Goal: Information Seeking & Learning: Learn about a topic

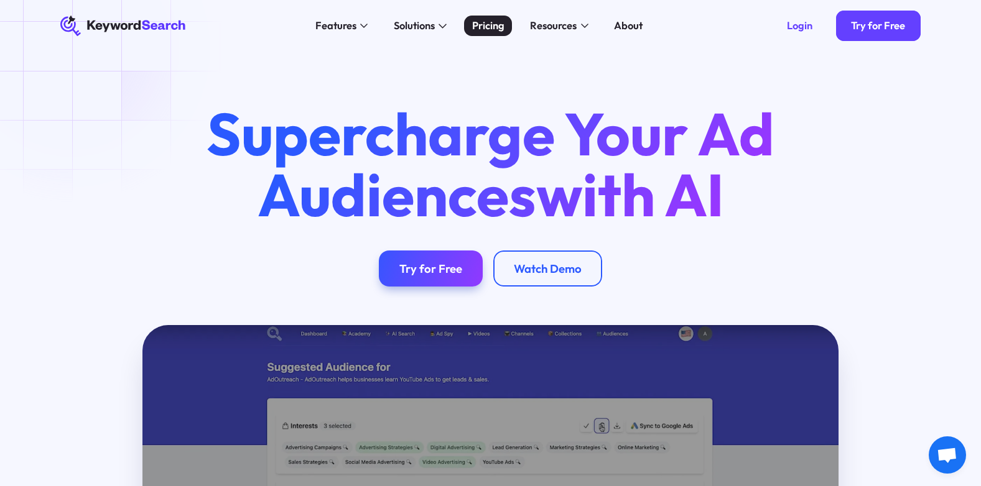
click at [501, 26] on div "Pricing" at bounding box center [488, 26] width 32 height 16
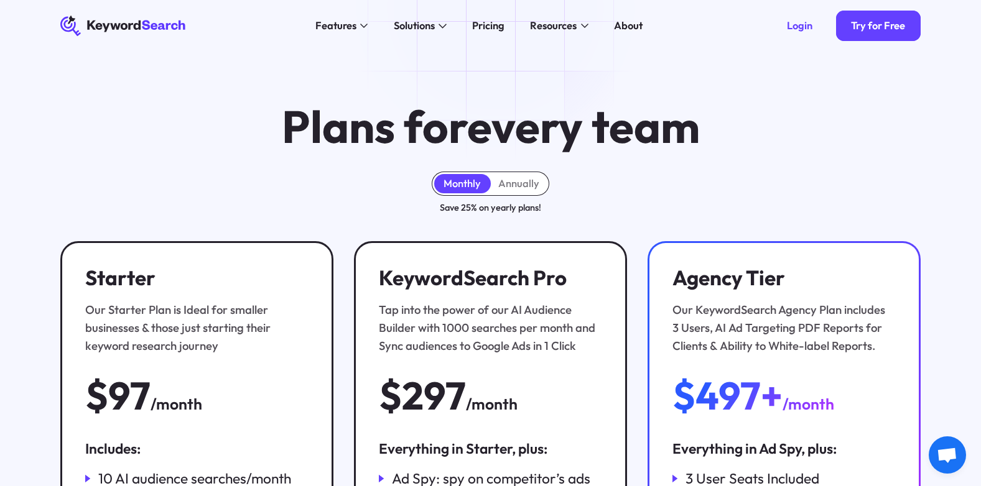
click at [307, 171] on div "Plans for every team Monthly Annually Save 25% on yearly plans! Starter Our Sta…" at bounding box center [490, 382] width 981 height 660
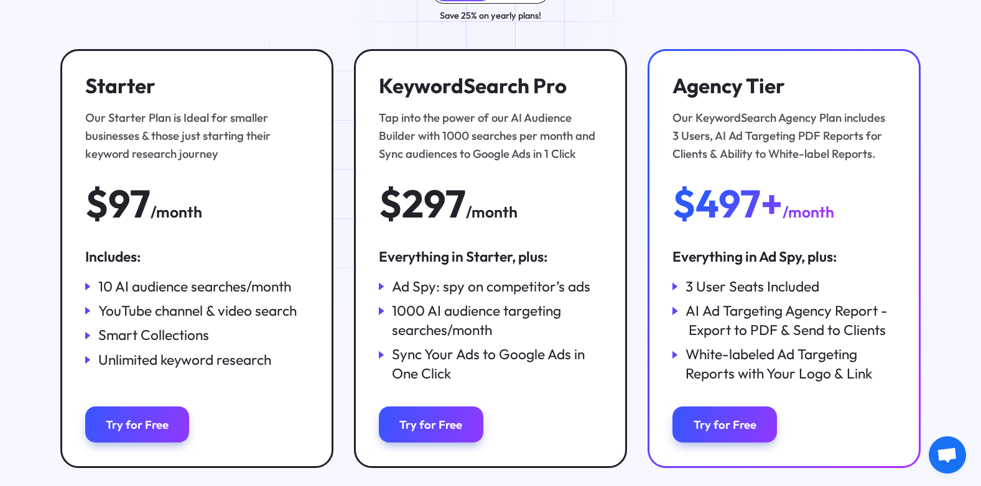
scroll to position [195, 0]
